Goal: Task Accomplishment & Management: Manage account settings

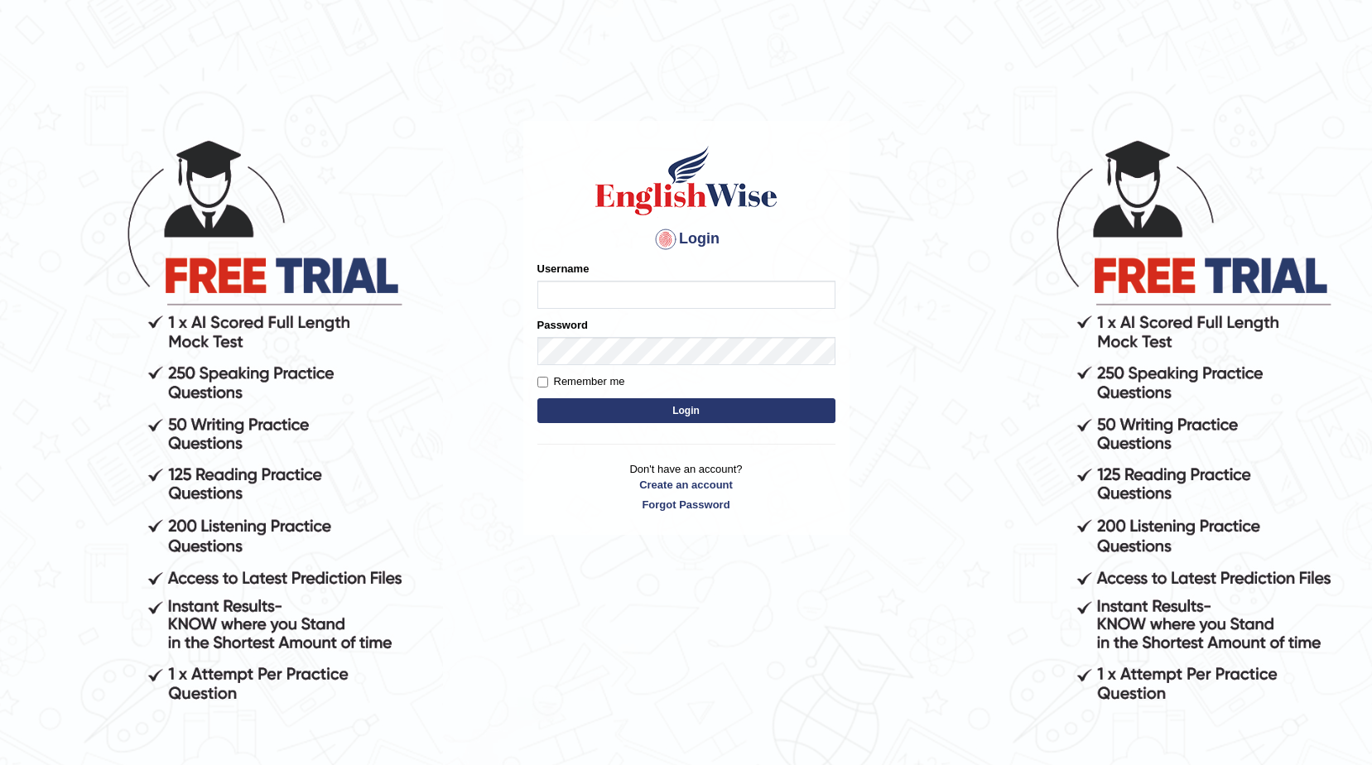
click at [552, 293] on input "Username" at bounding box center [686, 295] width 298 height 28
type input "Sadique"
click at [592, 335] on div "Password" at bounding box center [686, 341] width 298 height 48
click at [687, 407] on button "Login" at bounding box center [686, 410] width 298 height 25
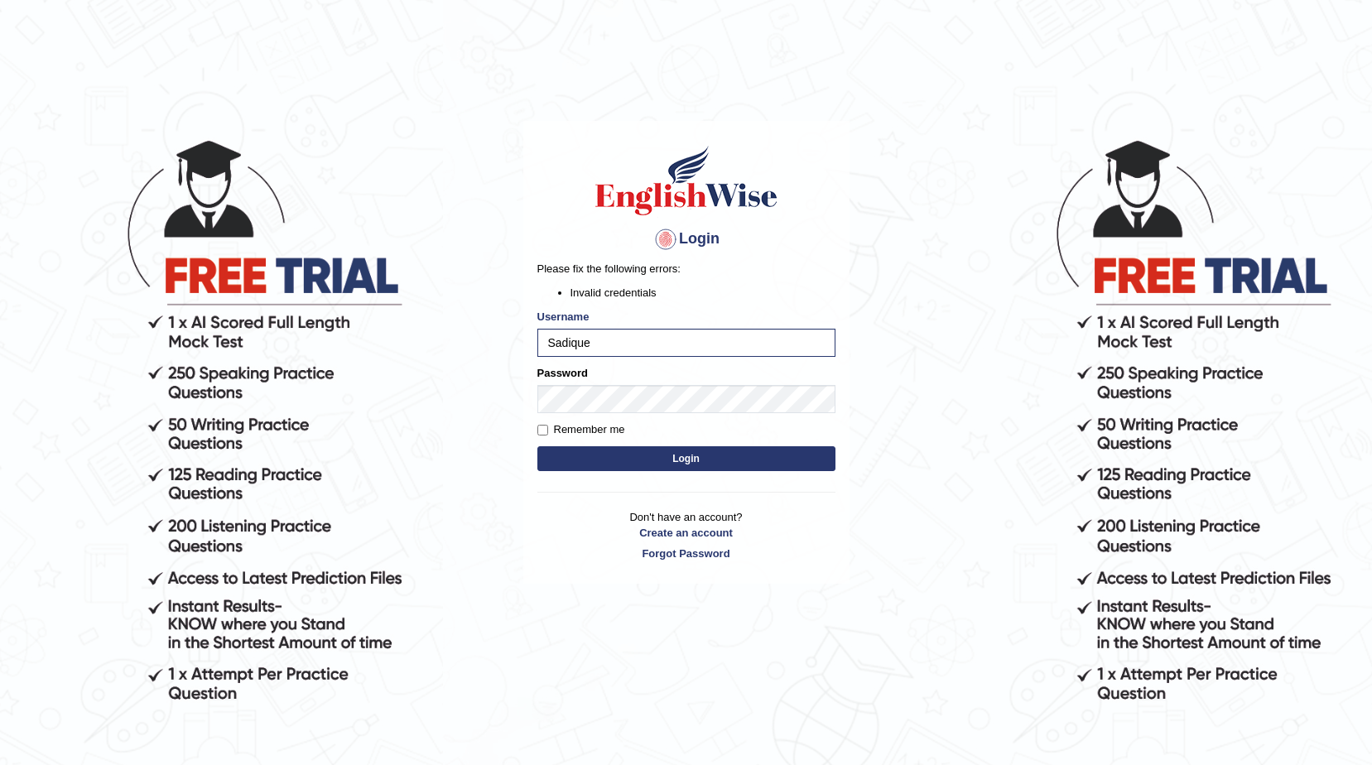
click at [696, 461] on button "Login" at bounding box center [686, 458] width 298 height 25
click at [702, 458] on button "Login" at bounding box center [686, 458] width 298 height 25
click at [687, 457] on button "Login" at bounding box center [686, 458] width 298 height 25
click at [543, 431] on input "Remember me" at bounding box center [542, 430] width 11 height 11
checkbox input "true"
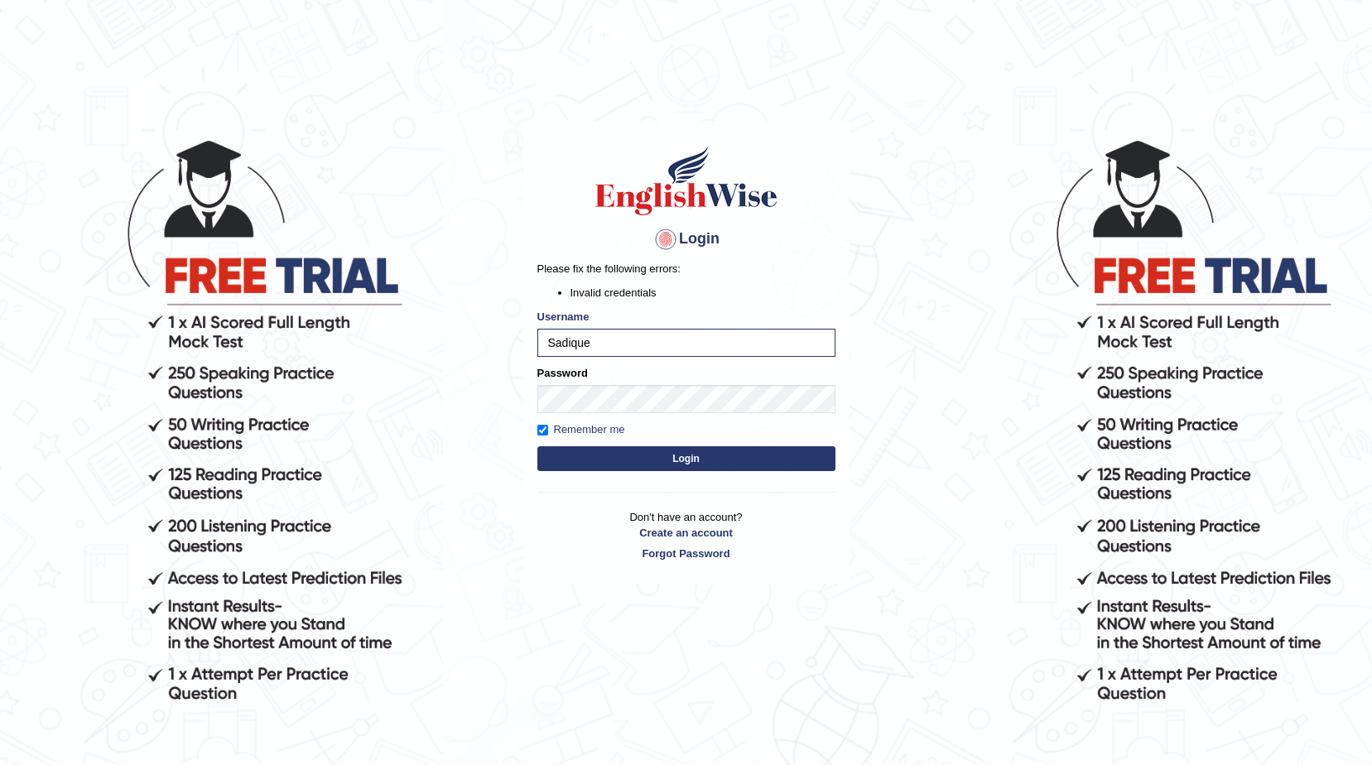
click at [692, 458] on button "Login" at bounding box center [686, 458] width 298 height 25
click at [678, 456] on button "Login" at bounding box center [686, 458] width 298 height 25
click at [693, 459] on button "Login" at bounding box center [686, 458] width 298 height 25
click at [691, 455] on button "Login" at bounding box center [686, 458] width 298 height 25
type input "son124Sadique"
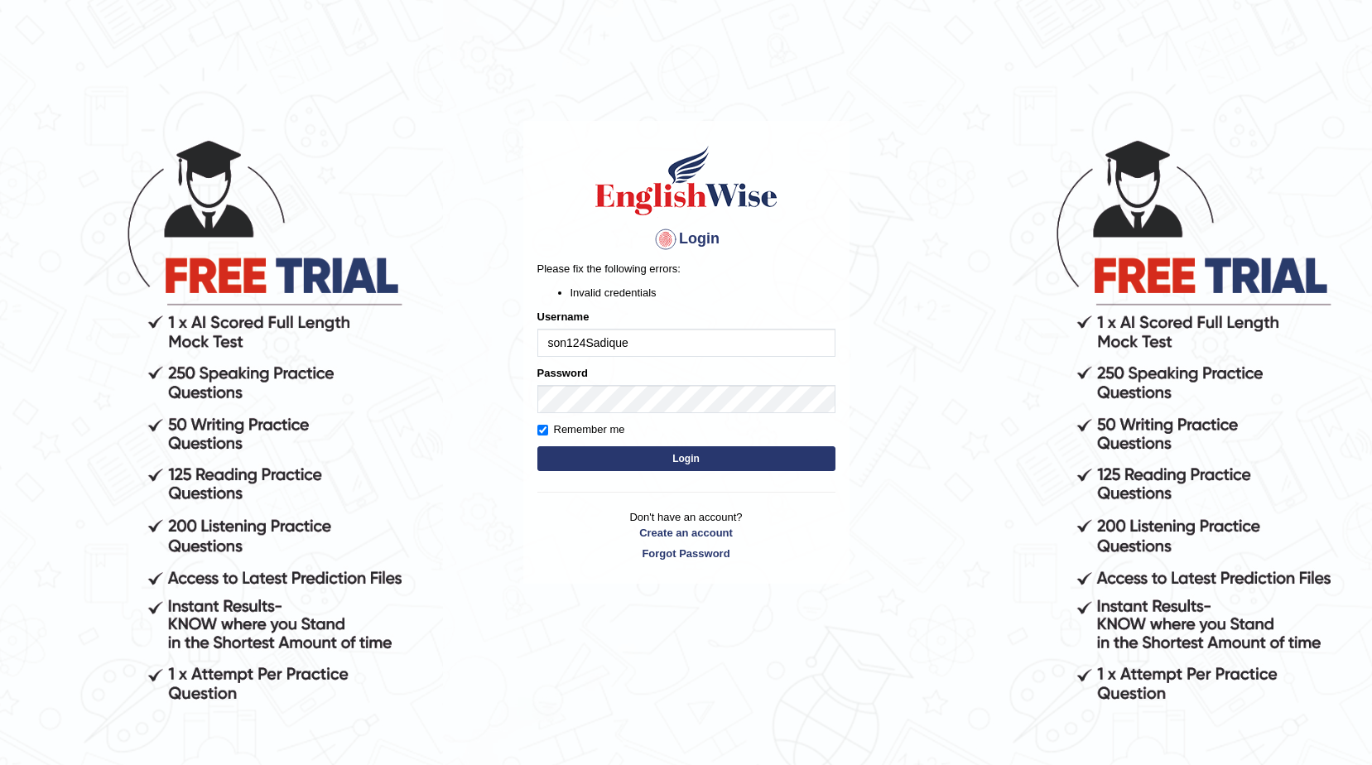
click at [692, 460] on button "Login" at bounding box center [686, 458] width 298 height 25
click at [587, 340] on input "son124Sadique" at bounding box center [686, 343] width 298 height 28
type input "Sadique"
click at [671, 455] on button "Login" at bounding box center [686, 458] width 298 height 25
click at [543, 430] on input "Remember me" at bounding box center [542, 430] width 11 height 11
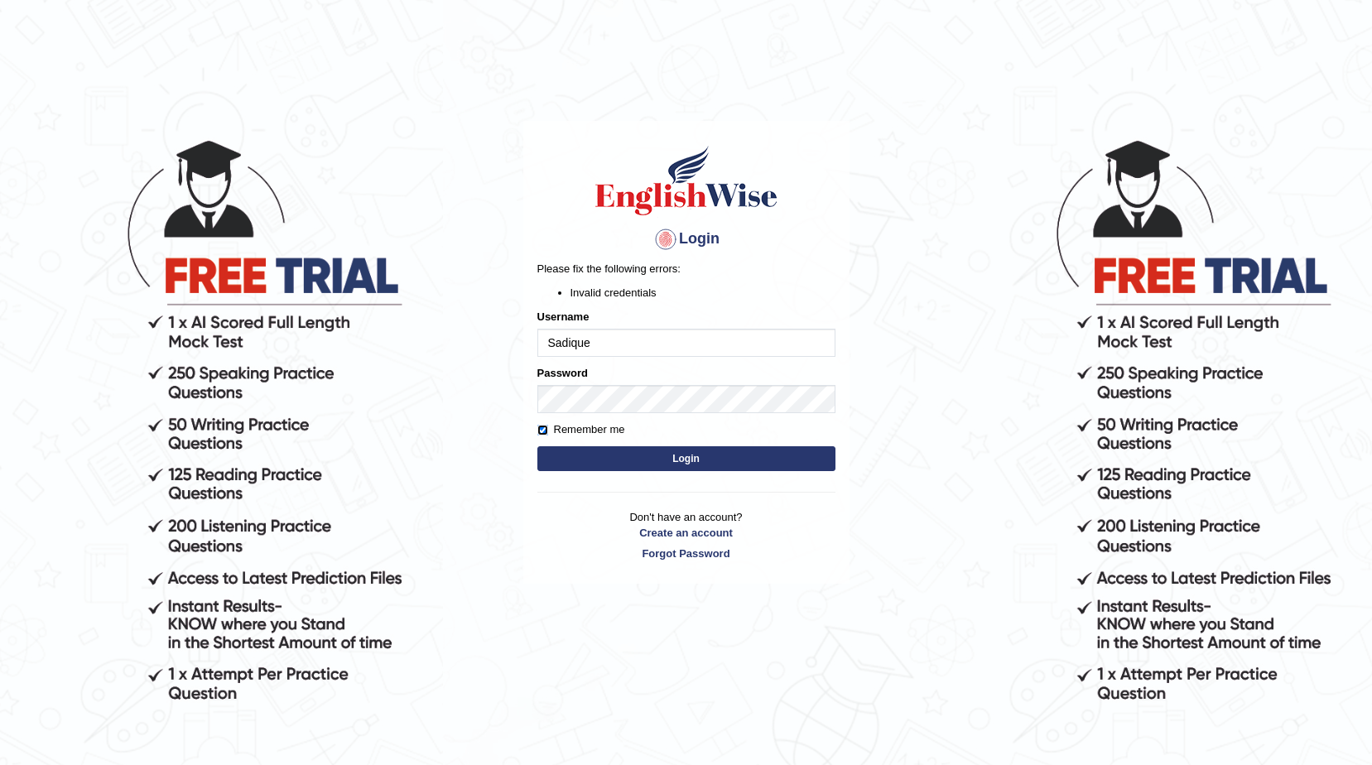
checkbox input "false"
click at [591, 344] on input "Sadique" at bounding box center [686, 343] width 298 height 28
type input "S"
type input "Adam"
click at [687, 465] on button "Login" at bounding box center [686, 458] width 298 height 25
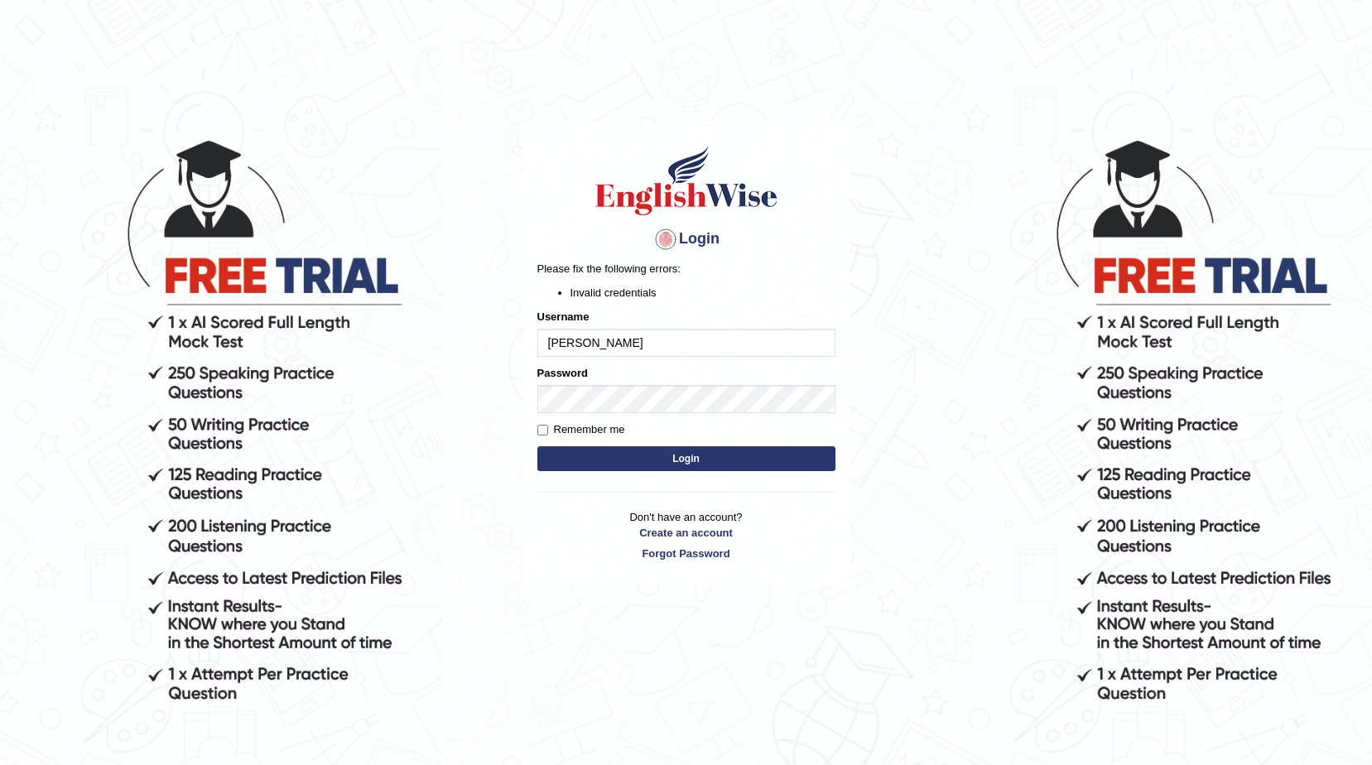
click at [687, 465] on button "Login" at bounding box center [686, 458] width 298 height 25
click at [671, 557] on link "Forgot Password" at bounding box center [686, 554] width 298 height 16
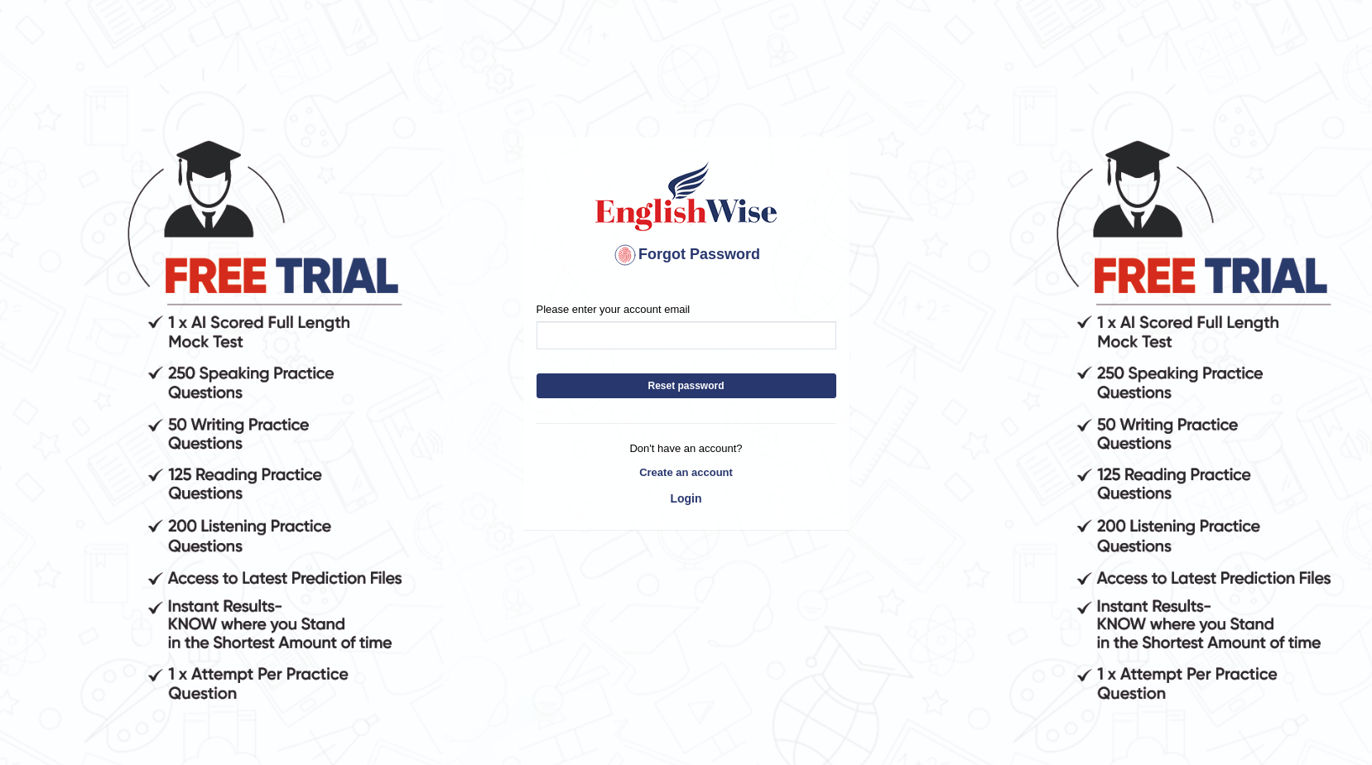
click at [689, 386] on button "Reset password" at bounding box center [687, 385] width 300 height 25
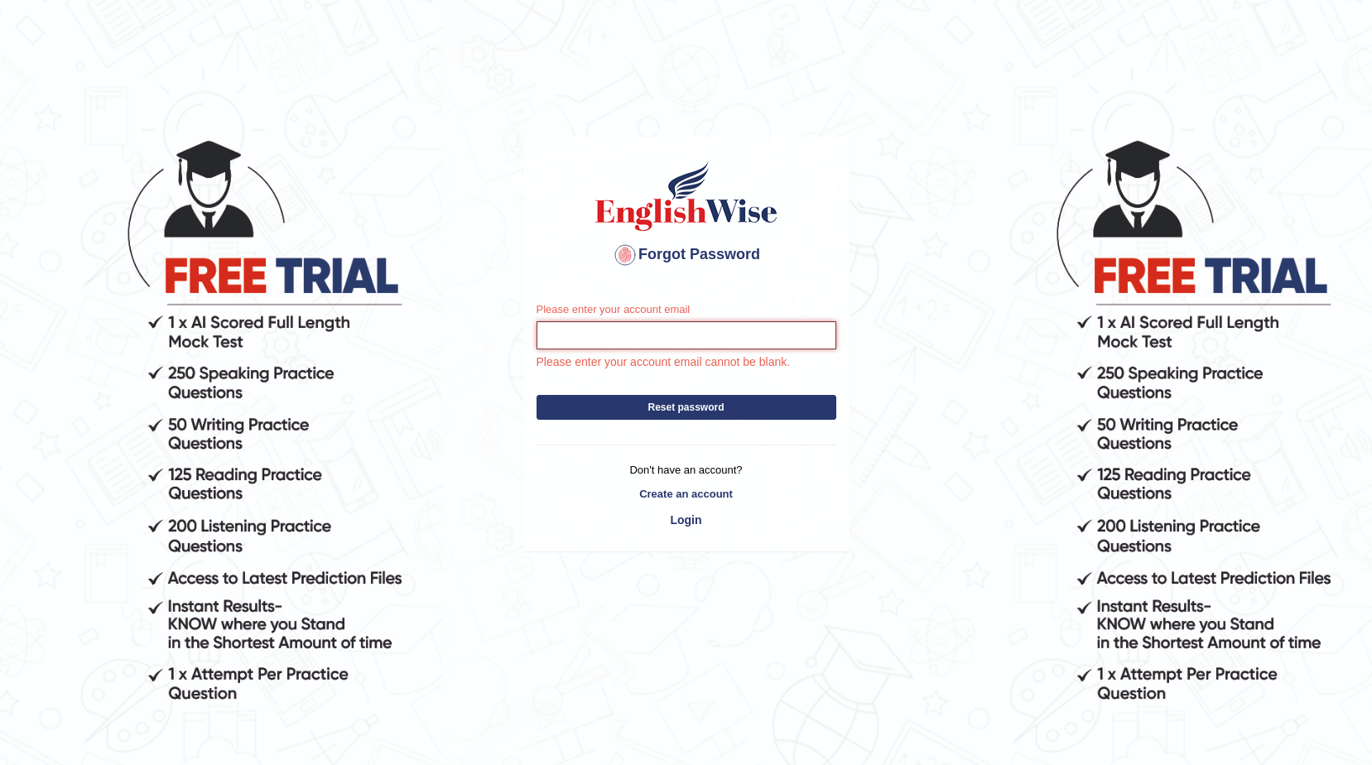
click at [550, 342] on input "Please enter your account email" at bounding box center [687, 335] width 300 height 28
type input "s"
